Goal: Task Accomplishment & Management: Complete application form

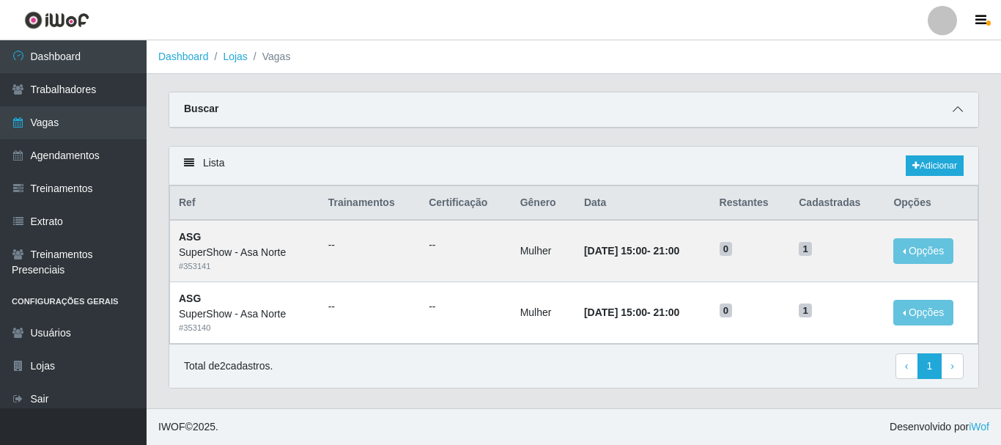
click at [959, 111] on icon at bounding box center [958, 109] width 10 height 10
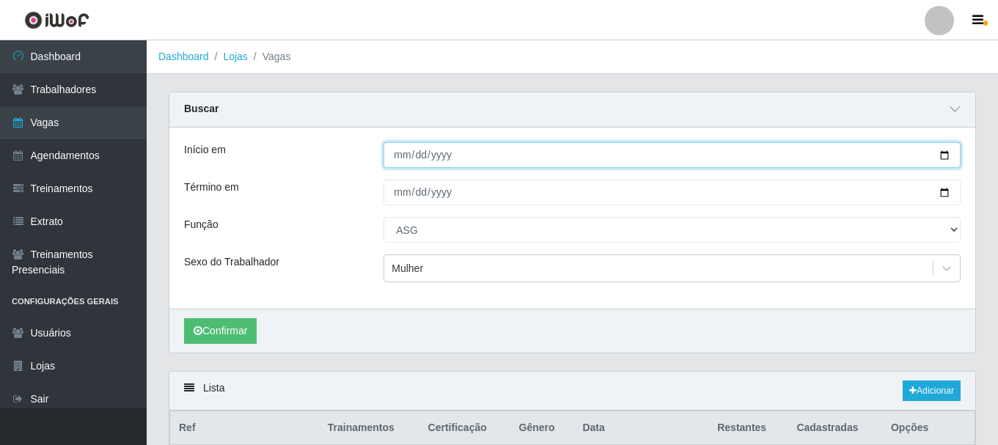
click at [947, 155] on input "[DATE]" at bounding box center [671, 155] width 577 height 26
type input "[DATE]"
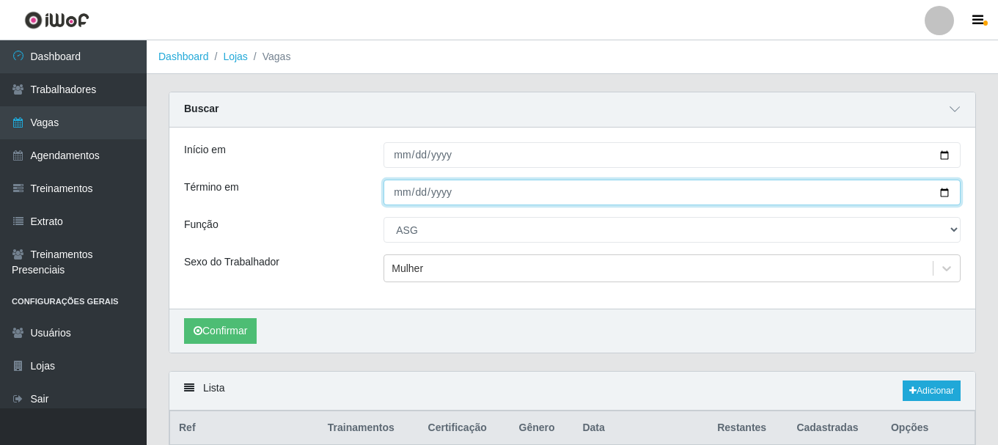
click at [947, 192] on input "[DATE]" at bounding box center [671, 193] width 577 height 26
type input "[DATE]"
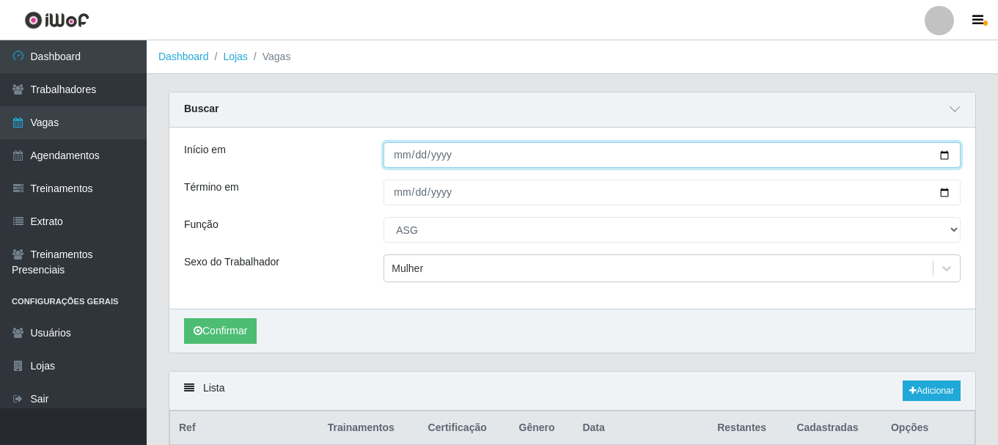
click at [947, 155] on input "[DATE]" at bounding box center [671, 155] width 577 height 26
type input "[DATE]"
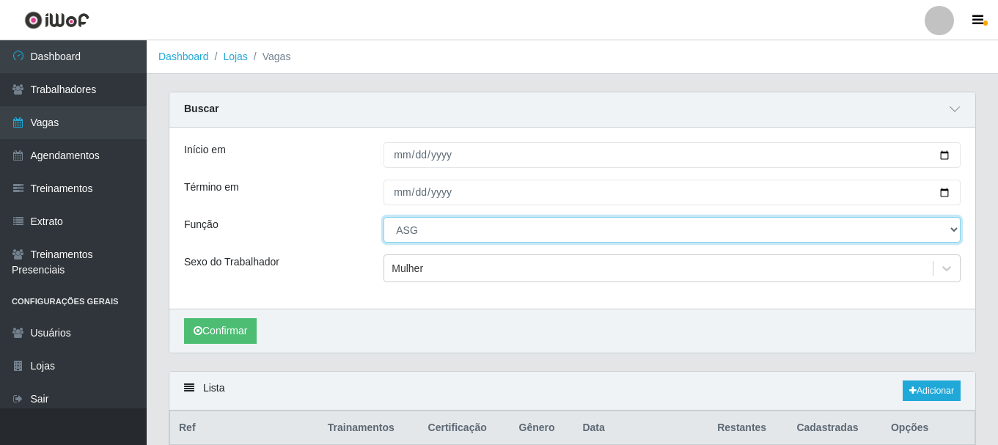
click at [444, 222] on select "[Selecione...] ASG ASG + ASG ++ Auxiliar de Depósito Auxiliar de Depósito + Aux…" at bounding box center [671, 230] width 577 height 26
select select "1"
click at [383, 218] on select "[Selecione...] ASG ASG + ASG ++ Auxiliar de Depósito Auxiliar de Depósito + Aux…" at bounding box center [671, 230] width 577 height 26
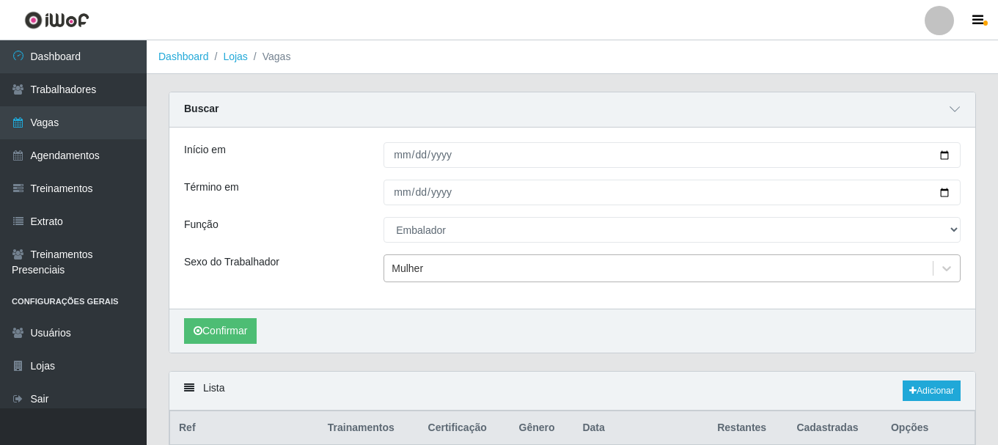
click at [413, 263] on div "Mulher" at bounding box center [408, 268] width 32 height 15
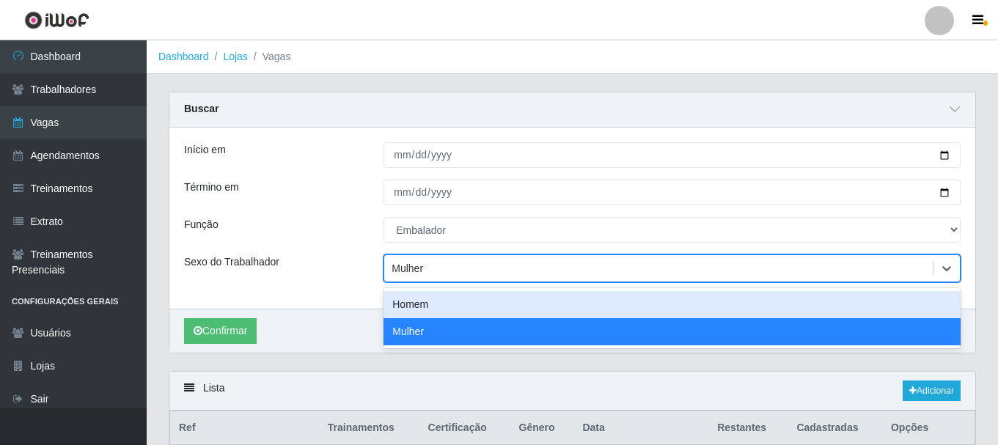
click at [427, 306] on div "Homem" at bounding box center [671, 304] width 577 height 27
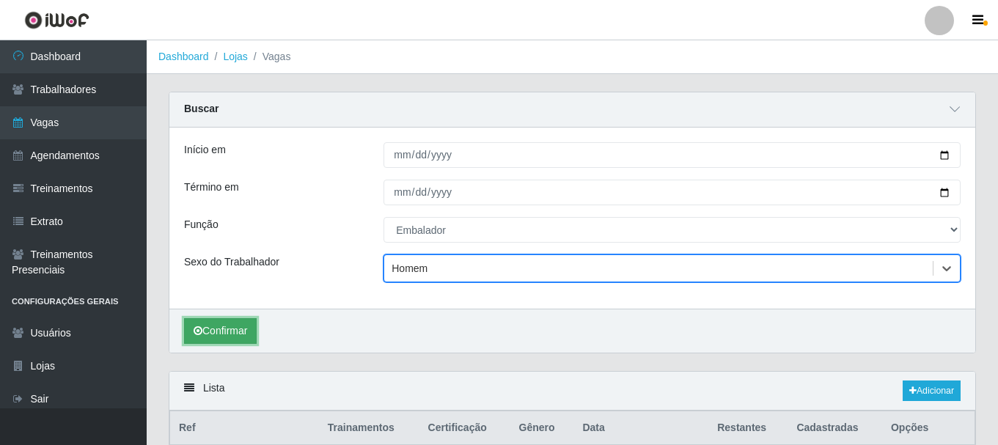
click at [238, 336] on button "Confirmar" at bounding box center [220, 331] width 73 height 26
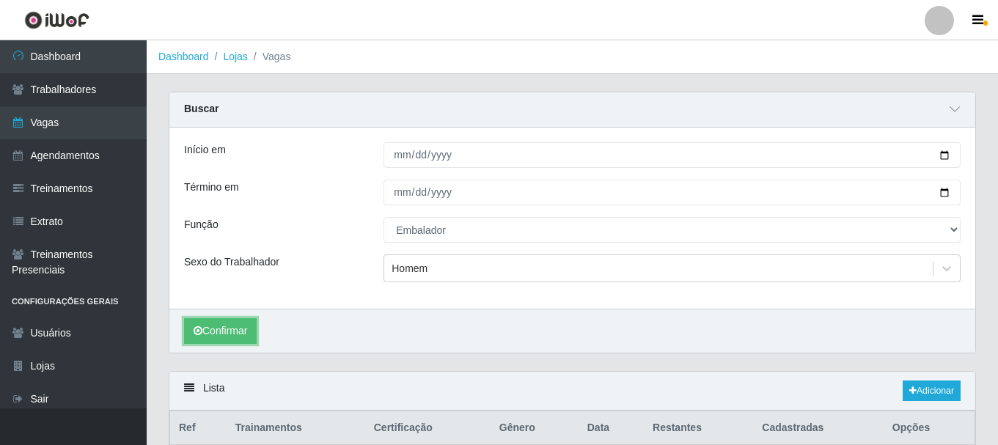
scroll to position [90, 0]
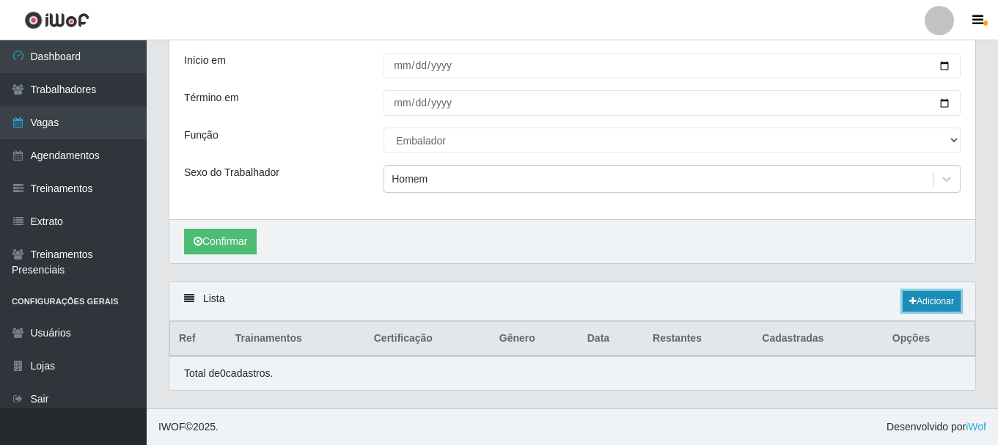
click at [930, 305] on link "Adicionar" at bounding box center [932, 301] width 58 height 21
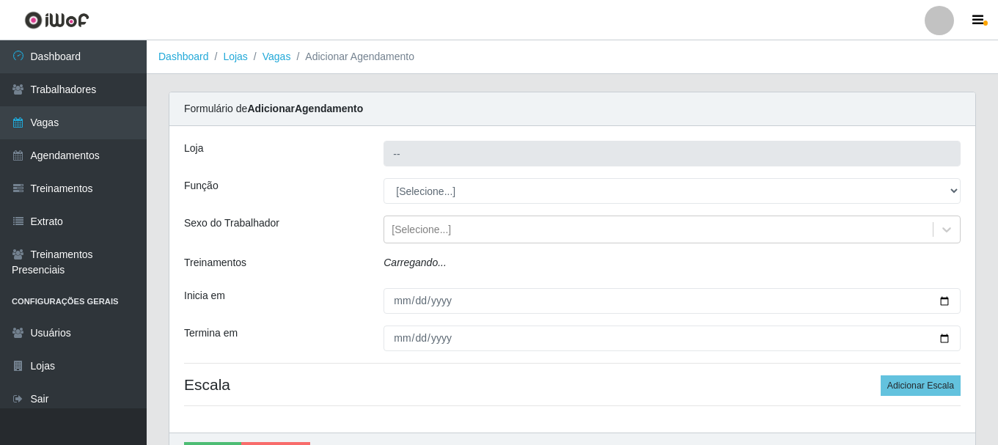
type input "SuperShow - Asa Norte"
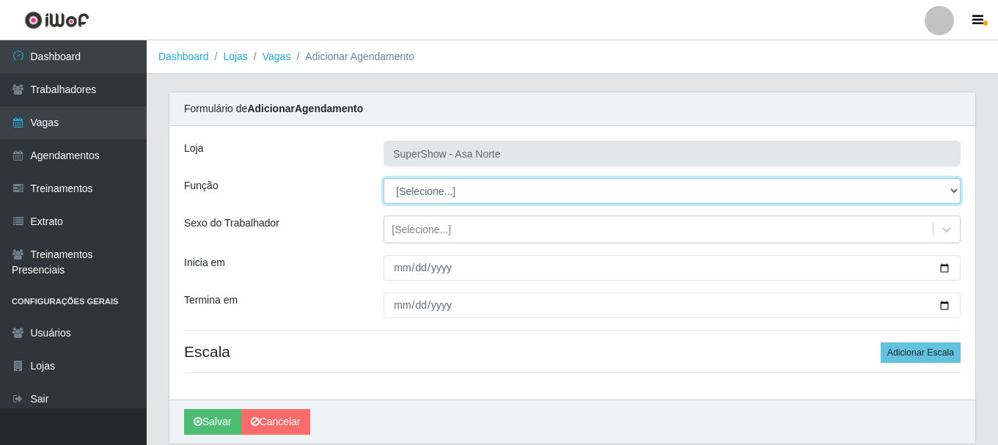
click at [439, 193] on select "[Selecione...] ASG ASG + ASG ++ Auxiliar de Depósito Auxiliar de Depósito + Aux…" at bounding box center [671, 191] width 577 height 26
select select "1"
click at [383, 178] on select "[Selecione...] ASG ASG + ASG ++ Auxiliar de Depósito Auxiliar de Depósito + Aux…" at bounding box center [671, 191] width 577 height 26
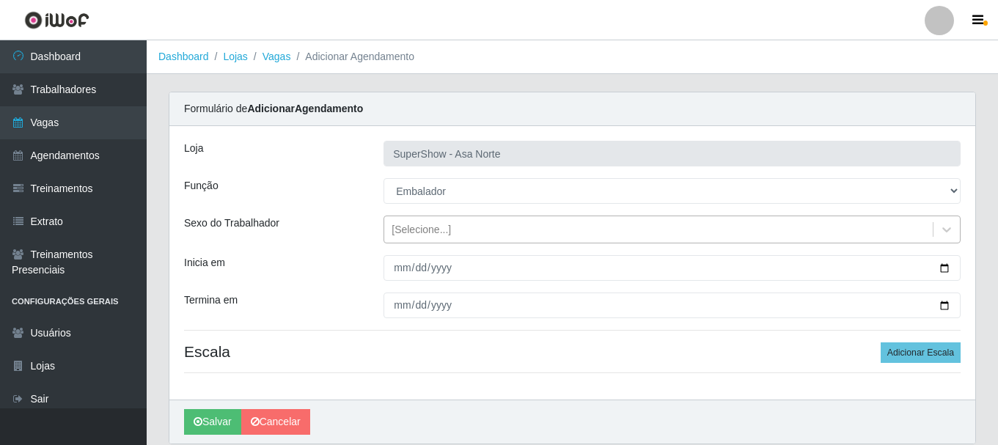
click at [415, 231] on div "[Selecione...]" at bounding box center [421, 229] width 59 height 15
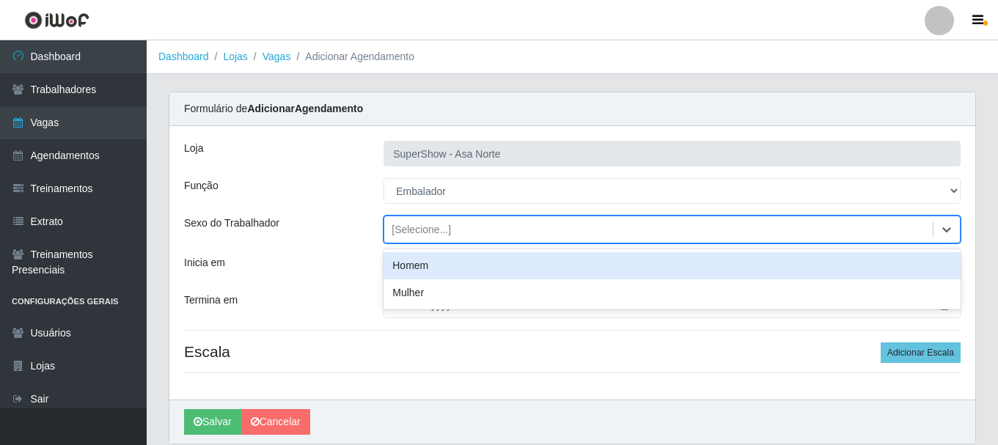
click at [418, 269] on div "Homem" at bounding box center [671, 265] width 577 height 27
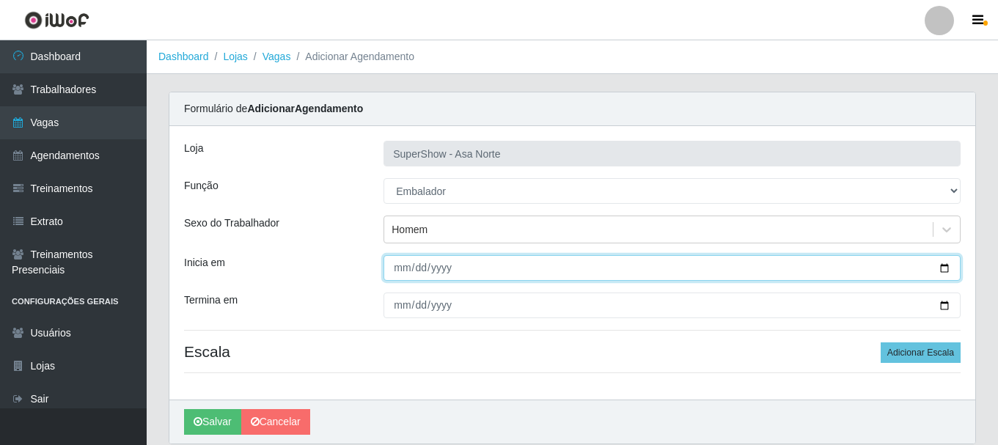
click at [401, 268] on input "Inicia em" at bounding box center [671, 268] width 577 height 26
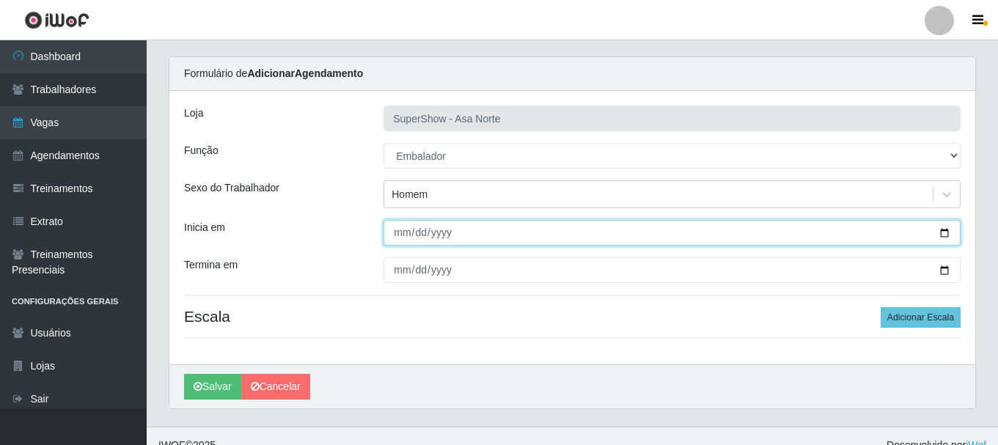
scroll to position [54, 0]
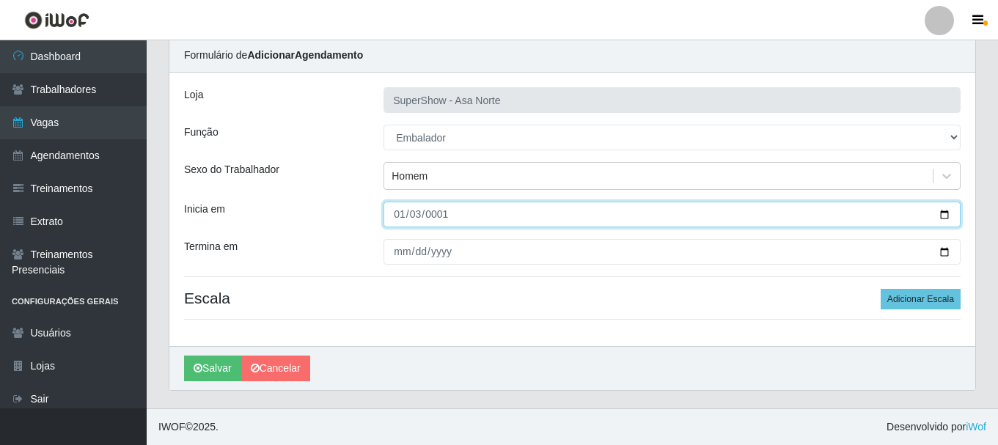
click at [413, 215] on input "0001-01-03" at bounding box center [671, 215] width 577 height 26
type input "[DATE]"
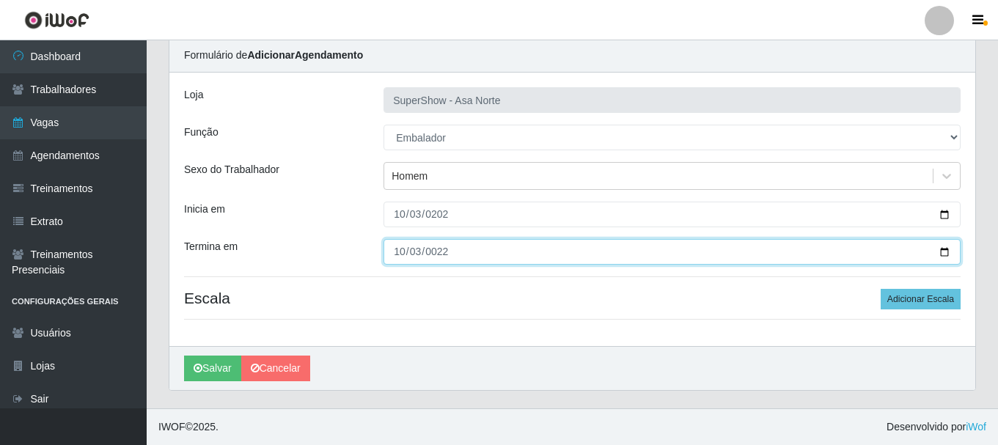
type input "0225-10-03"
type input "[DATE]"
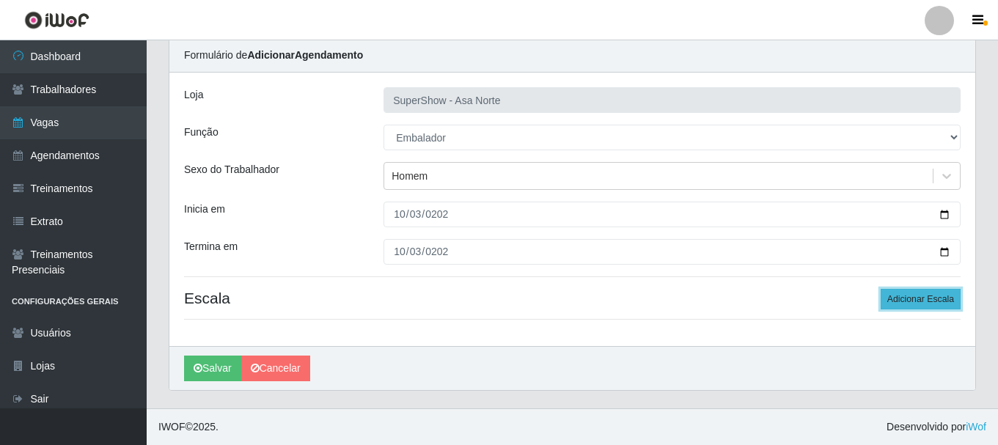
click at [930, 293] on button "Adicionar Escala" at bounding box center [921, 299] width 80 height 21
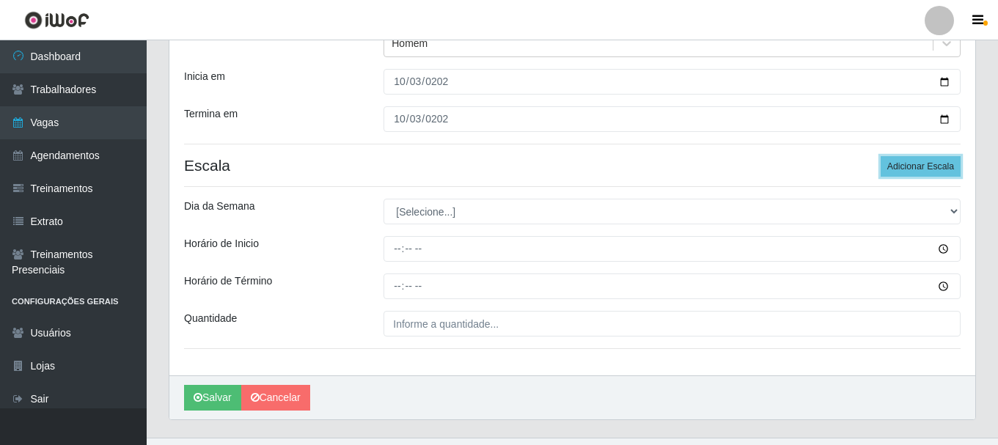
scroll to position [200, 0]
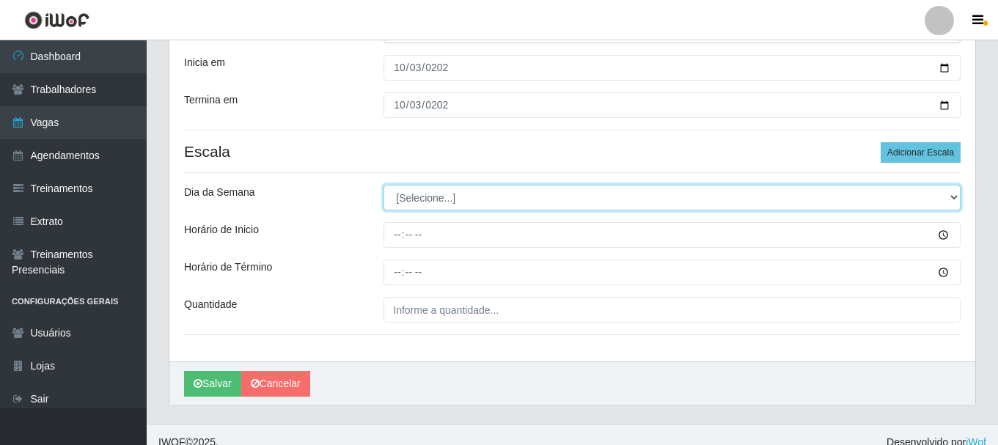
click at [451, 202] on select "[Selecione...] Segunda Terça Quarta Quinta Sexta Sábado Domingo" at bounding box center [671, 198] width 577 height 26
select select "3"
click at [383, 185] on select "[Selecione...] Segunda Terça Quarta Quinta Sexta Sábado Domingo" at bounding box center [671, 198] width 577 height 26
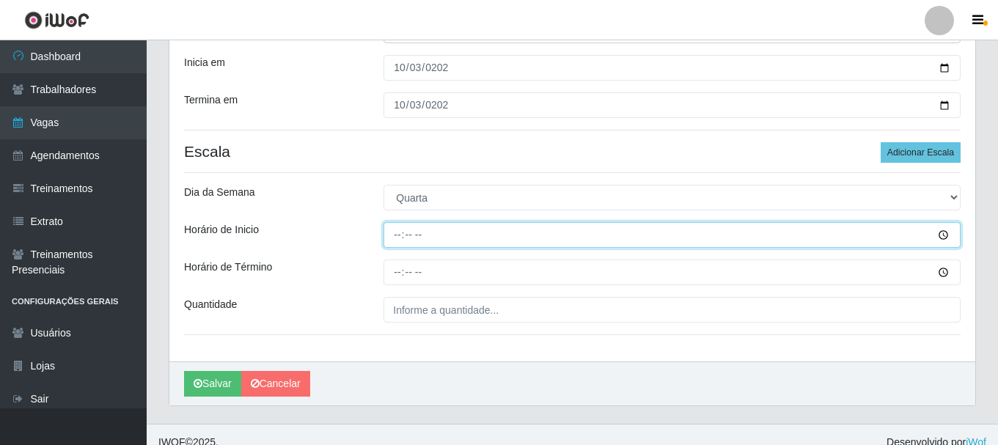
click at [405, 234] on input "Horário de Inicio" at bounding box center [671, 235] width 577 height 26
type input "06:30"
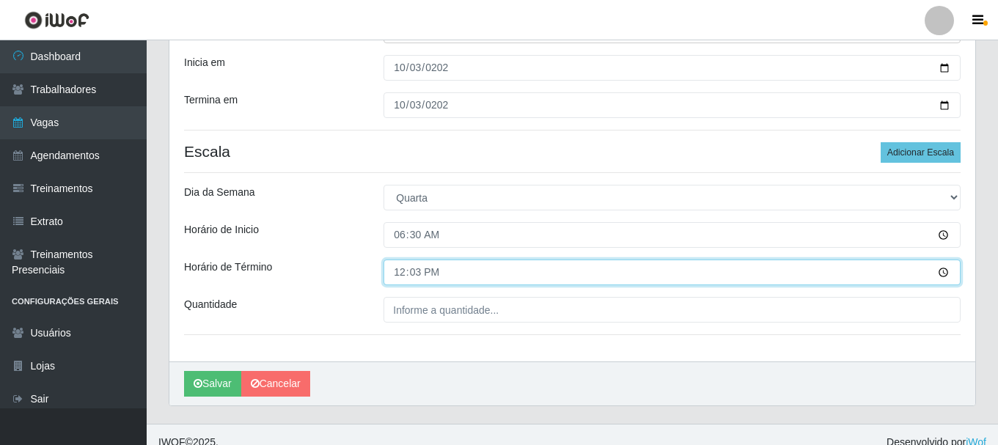
type input "12:30"
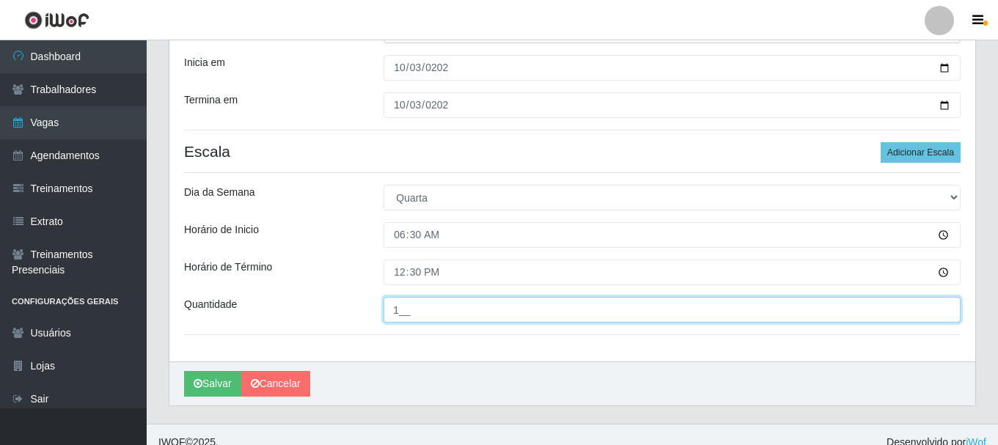
type input "1__"
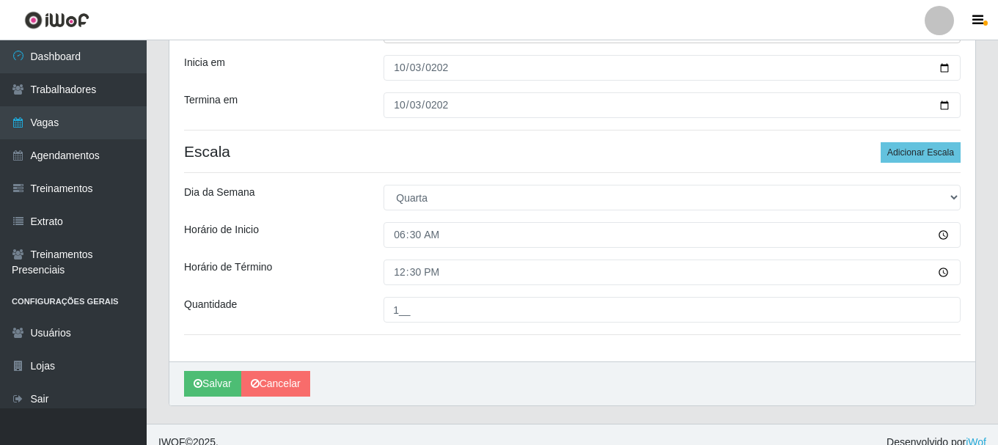
click at [373, 197] on div "[Selecione...] Segunda Terça Quarta Quinta Sexta Sábado Domingo" at bounding box center [671, 198] width 599 height 26
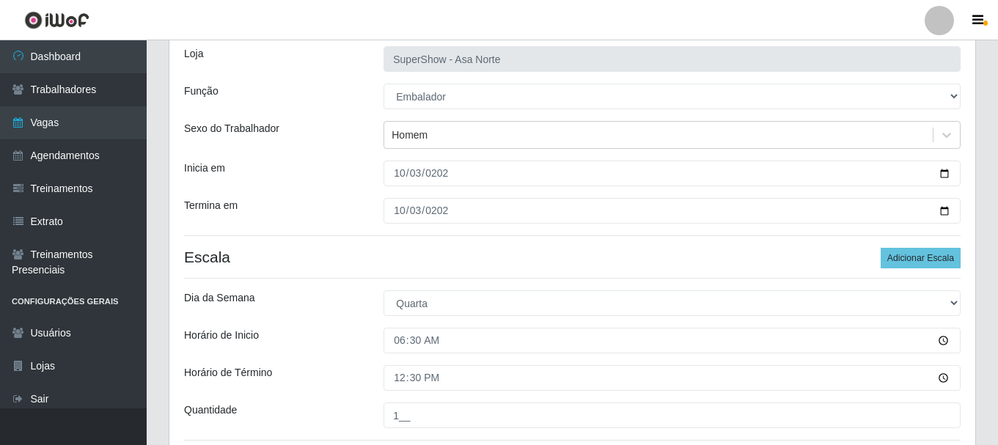
scroll to position [127, 0]
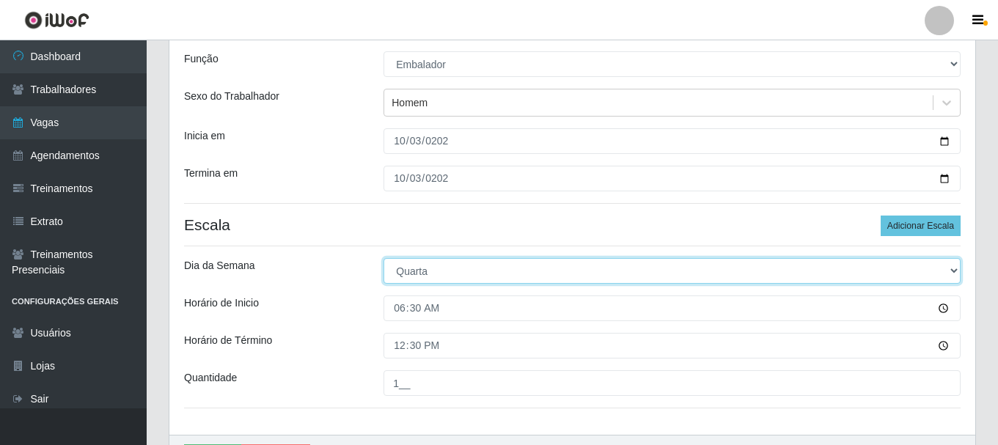
click at [425, 269] on select "[Selecione...] Segunda Terça Quarta Quinta Sexta Sábado Domingo" at bounding box center [671, 271] width 577 height 26
select select "5"
click at [383, 258] on select "[Selecione...] Segunda Terça Quarta Quinta Sexta Sábado Domingo" at bounding box center [671, 271] width 577 height 26
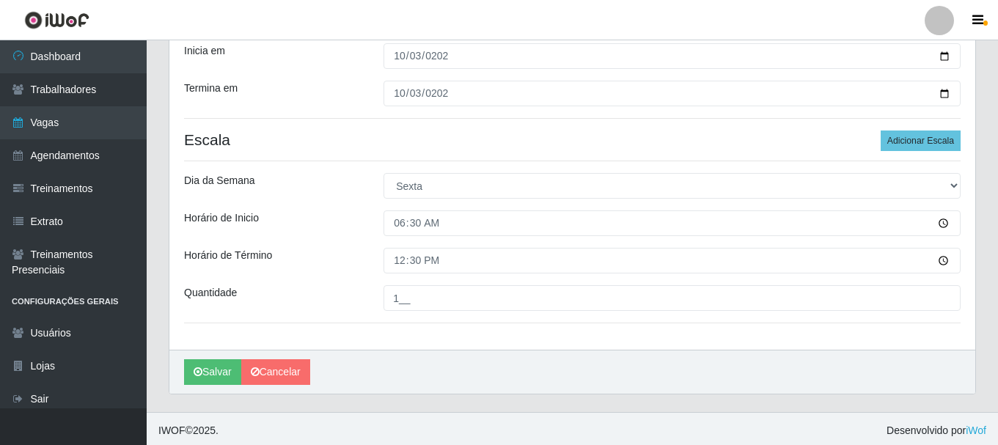
scroll to position [216, 0]
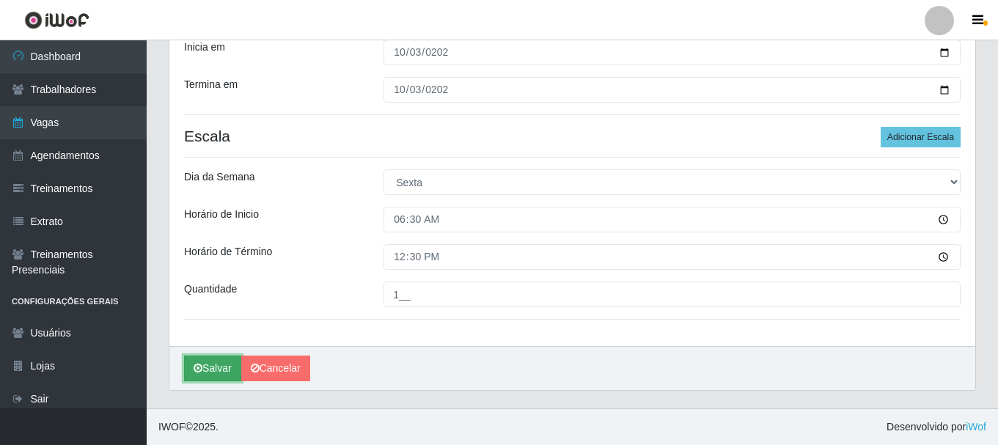
click at [221, 369] on button "Salvar" at bounding box center [212, 369] width 57 height 26
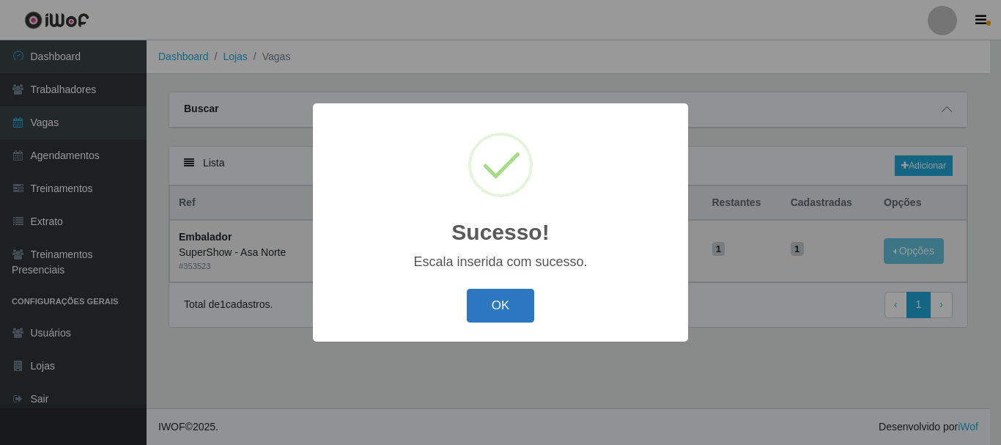
click at [492, 306] on button "OK" at bounding box center [501, 306] width 68 height 34
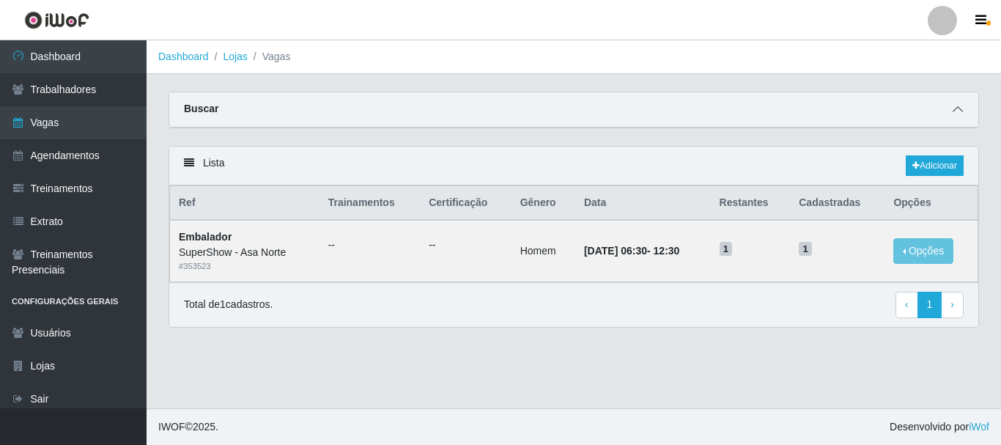
click at [960, 110] on icon at bounding box center [958, 109] width 10 height 10
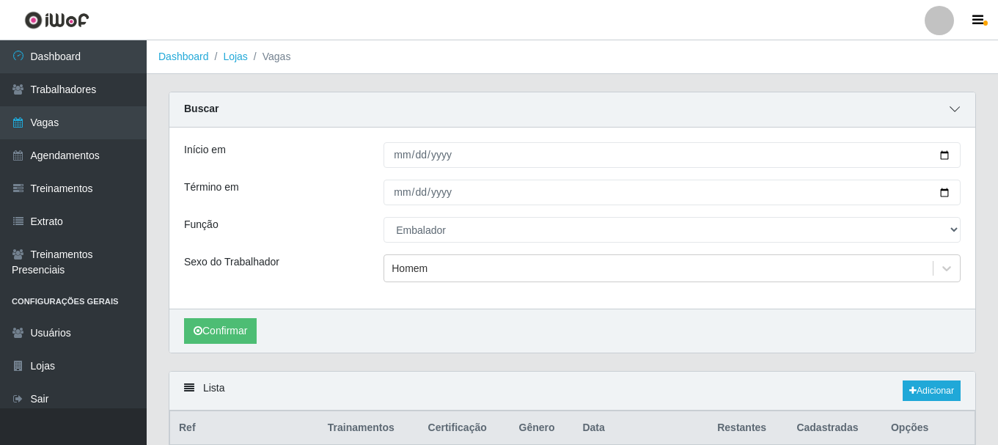
click at [960, 110] on span at bounding box center [955, 109] width 18 height 17
